Goal: Communication & Community: Connect with others

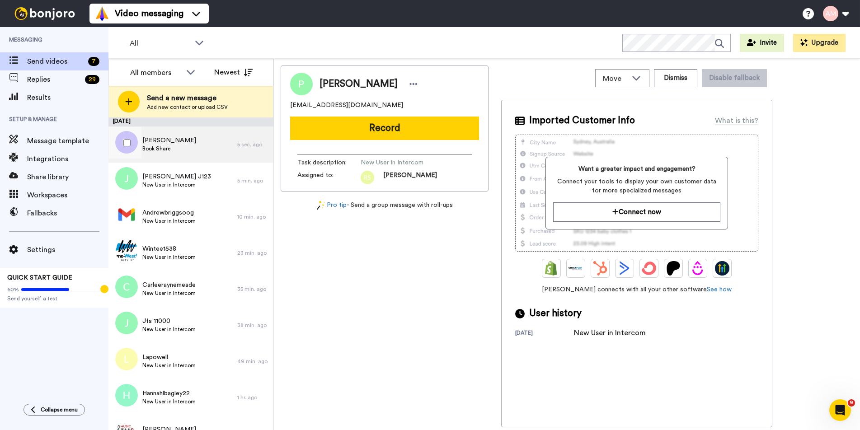
click at [143, 144] on span "Martin Makarick" at bounding box center [169, 140] width 54 height 9
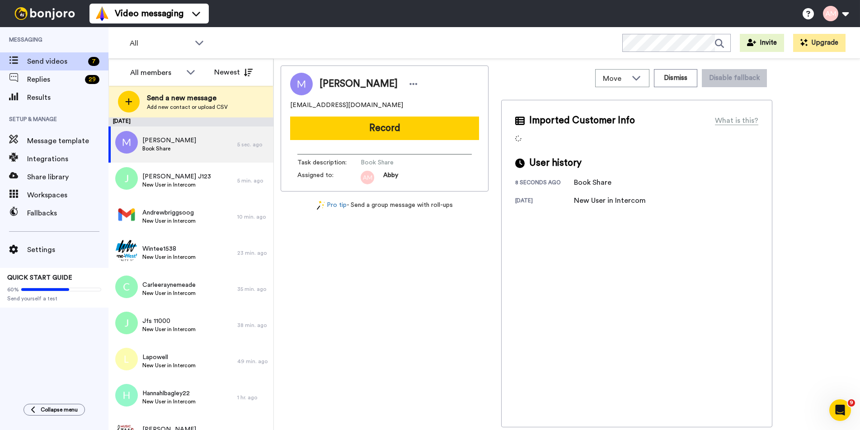
click at [373, 131] on button "Record" at bounding box center [384, 129] width 189 height 24
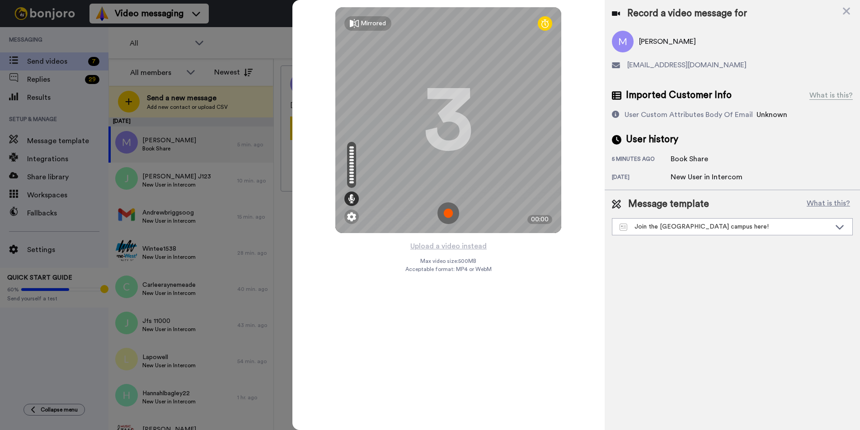
click at [449, 214] on img at bounding box center [449, 214] width 22 height 22
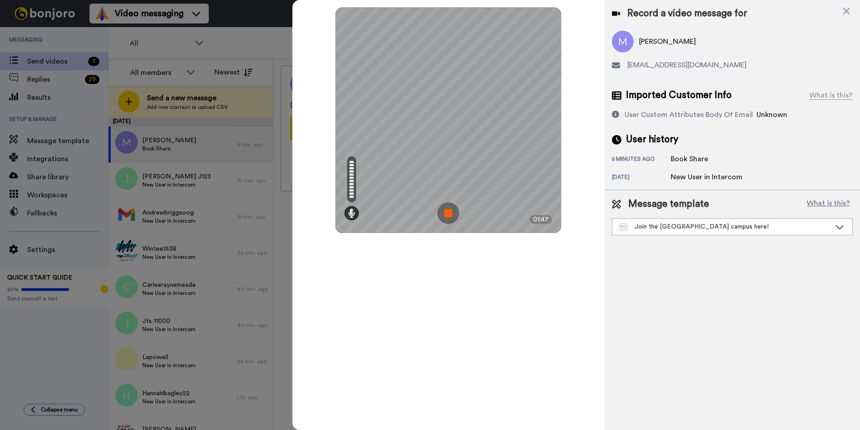
click at [444, 211] on img at bounding box center [449, 214] width 22 height 22
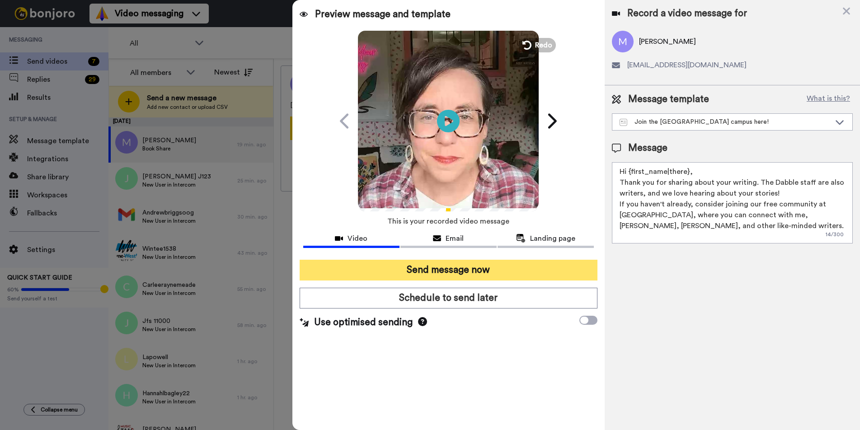
click at [429, 270] on button "Send message now" at bounding box center [449, 270] width 298 height 21
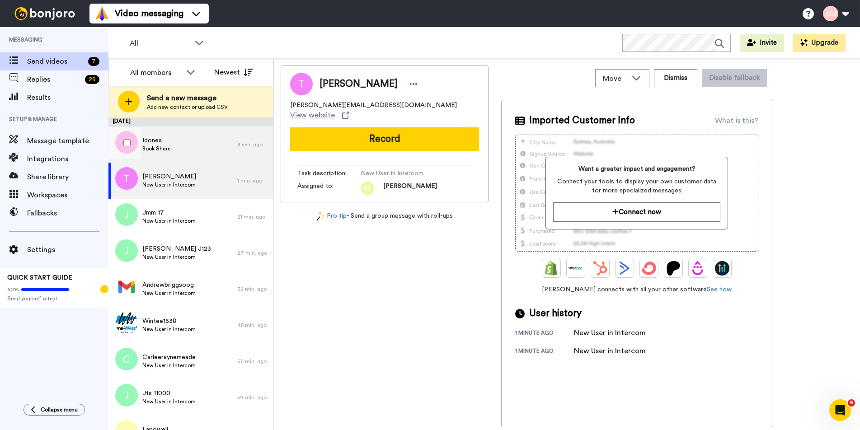
click at [162, 142] on span "Idonea" at bounding box center [156, 140] width 28 height 9
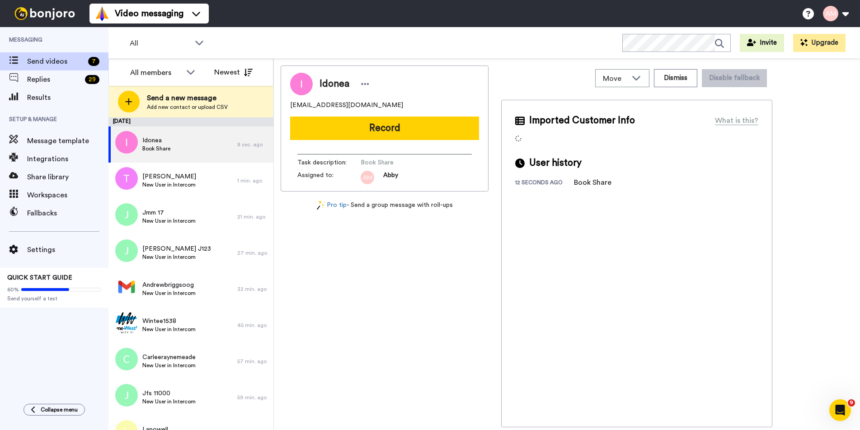
click at [376, 130] on button "Record" at bounding box center [384, 129] width 189 height 24
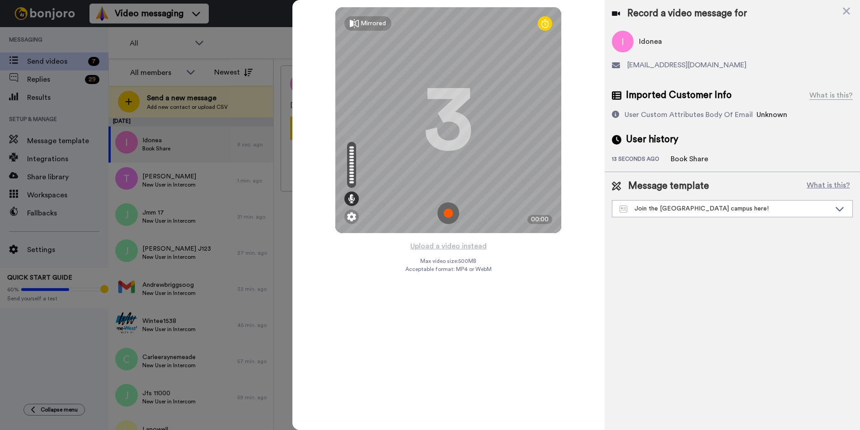
click at [446, 216] on img at bounding box center [449, 214] width 22 height 22
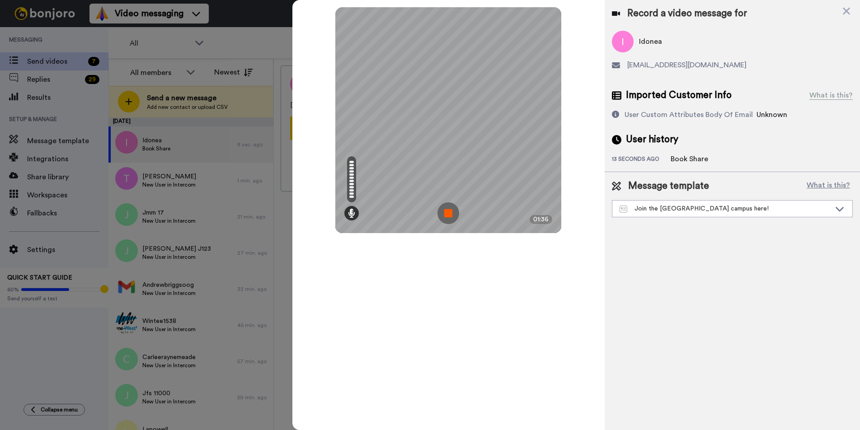
click at [452, 216] on img at bounding box center [449, 214] width 22 height 22
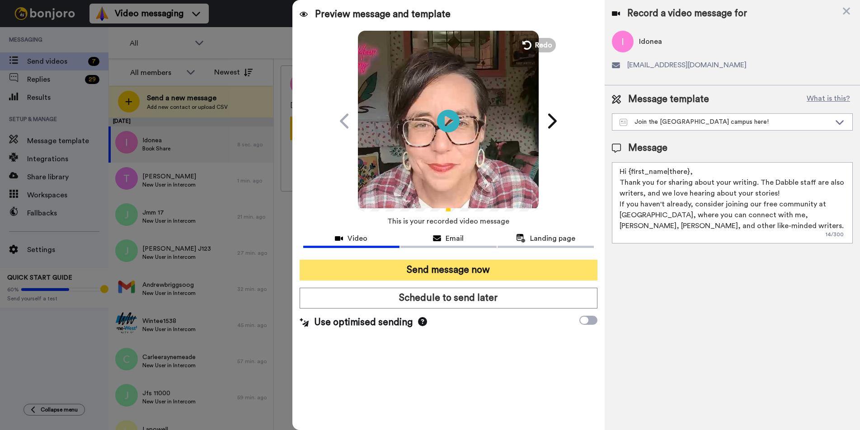
click at [423, 270] on button "Send message now" at bounding box center [449, 270] width 298 height 21
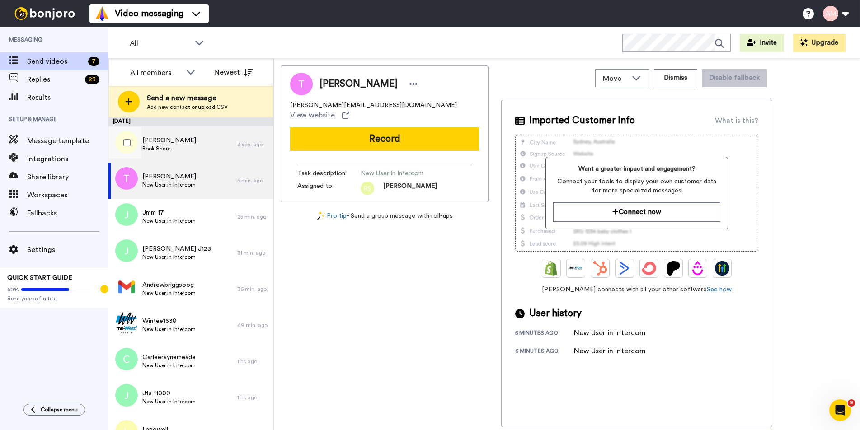
click at [158, 142] on span "Marie Barlow" at bounding box center [169, 140] width 54 height 9
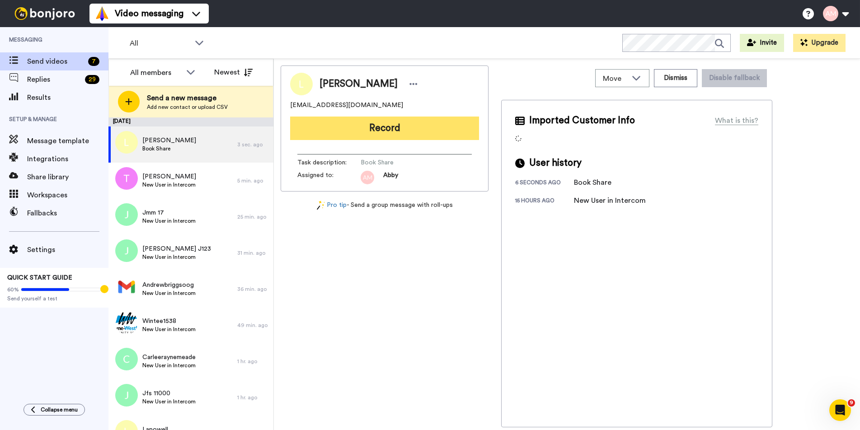
click at [371, 133] on button "Record" at bounding box center [384, 129] width 189 height 24
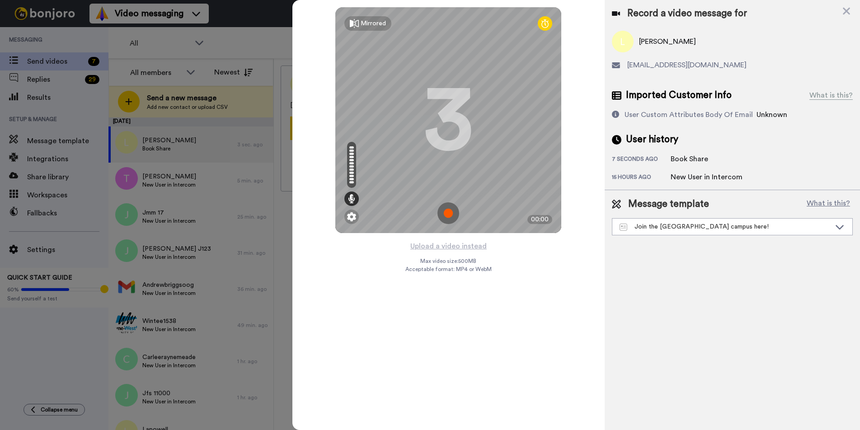
click at [447, 214] on img at bounding box center [449, 214] width 22 height 22
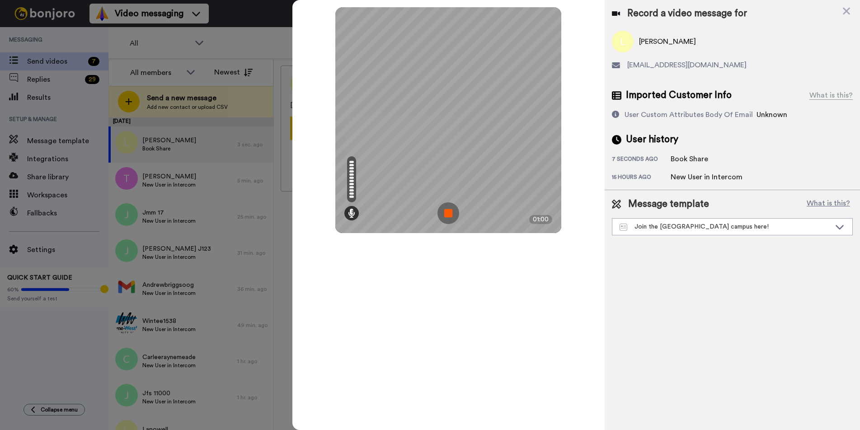
click at [447, 214] on img at bounding box center [449, 214] width 22 height 22
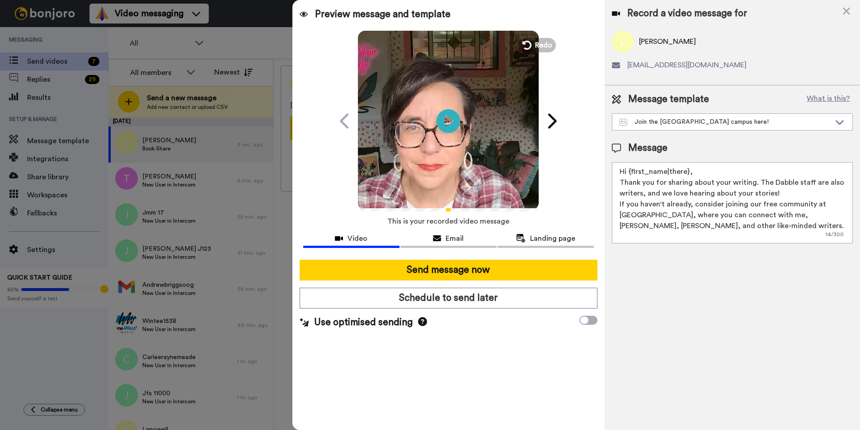
click at [450, 123] on icon "Play/Pause" at bounding box center [449, 120] width 24 height 43
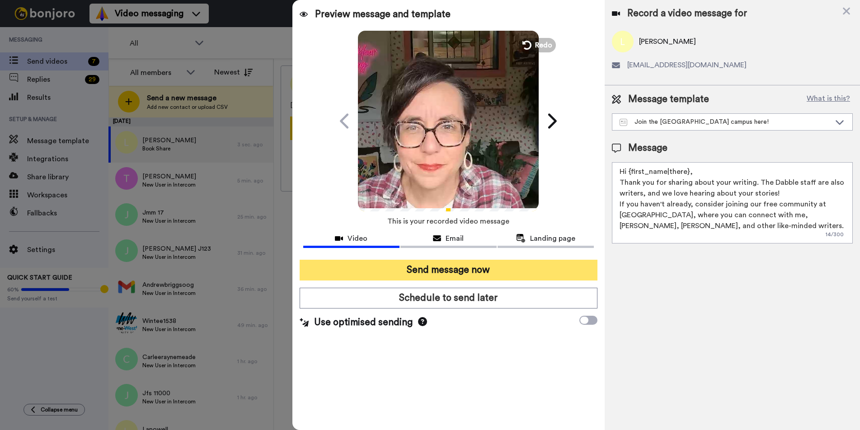
click at [422, 271] on button "Send message now" at bounding box center [449, 270] width 298 height 21
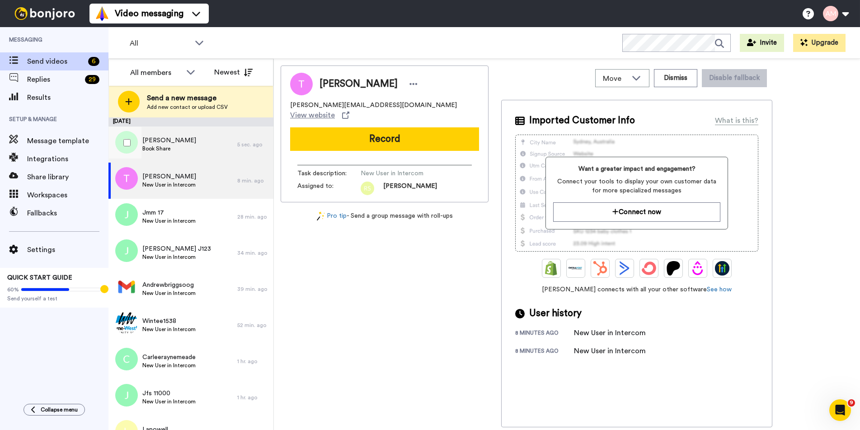
click at [151, 141] on span "[PERSON_NAME]" at bounding box center [169, 140] width 54 height 9
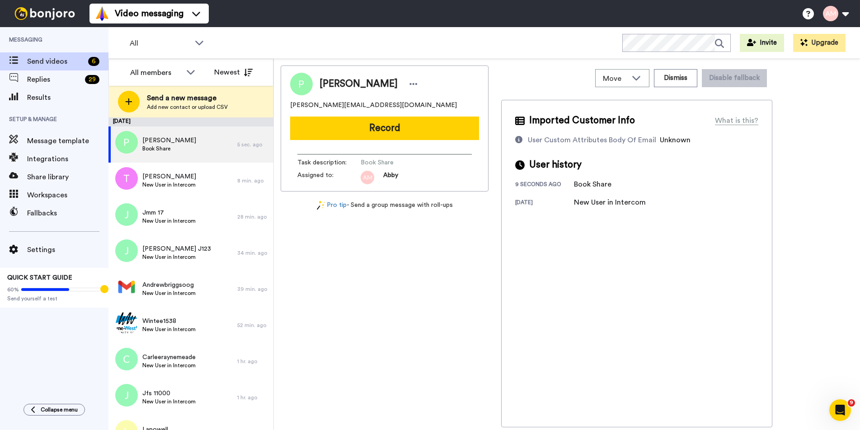
click at [359, 124] on button "Record" at bounding box center [384, 129] width 189 height 24
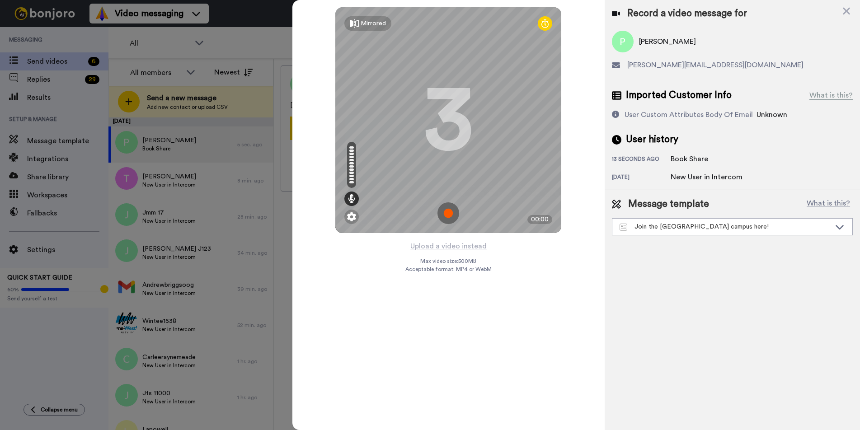
click at [449, 216] on img at bounding box center [449, 214] width 22 height 22
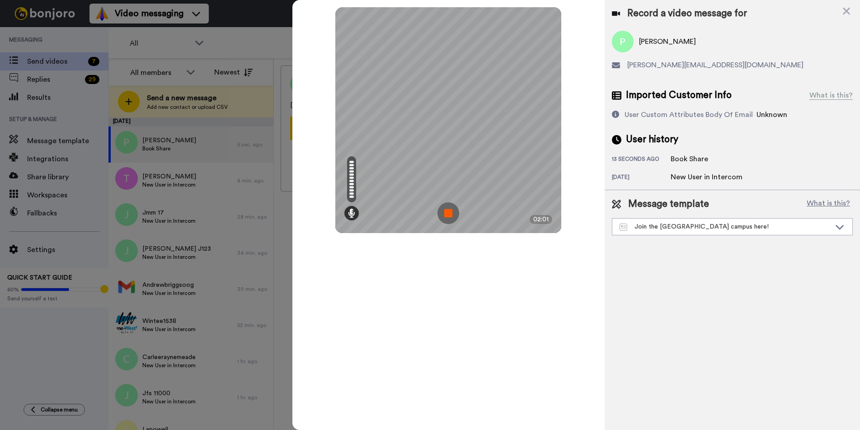
click at [449, 216] on img at bounding box center [449, 214] width 22 height 22
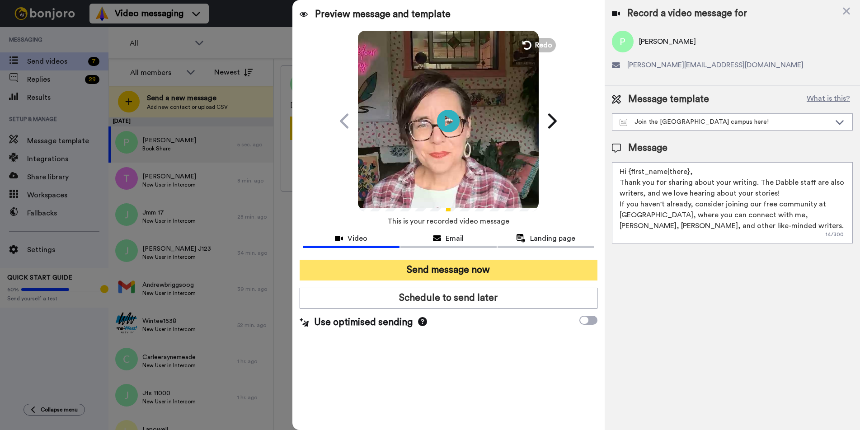
click at [426, 263] on button "Send message now" at bounding box center [449, 270] width 298 height 21
